Goal: Transaction & Acquisition: Purchase product/service

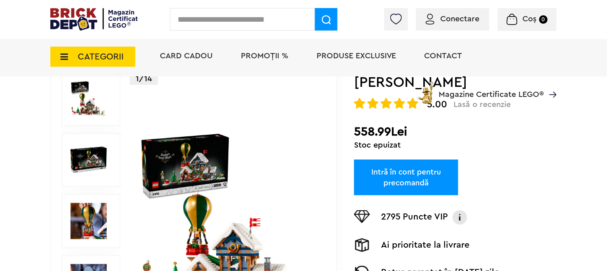
scroll to position [89, 0]
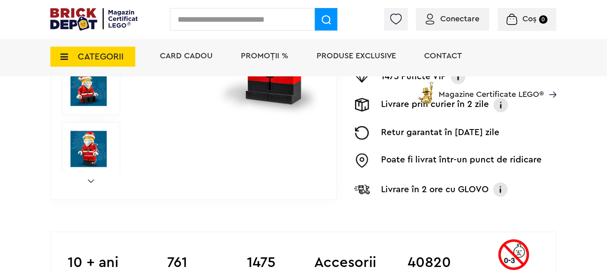
scroll to position [268, 0]
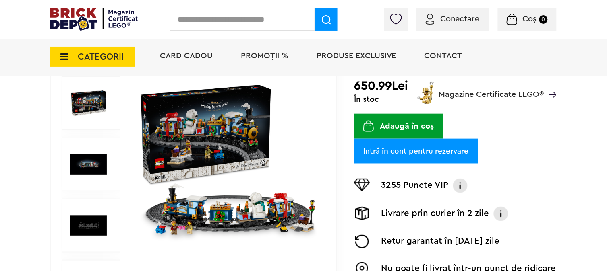
scroll to position [134, 0]
